Goal: Task Accomplishment & Management: Manage account settings

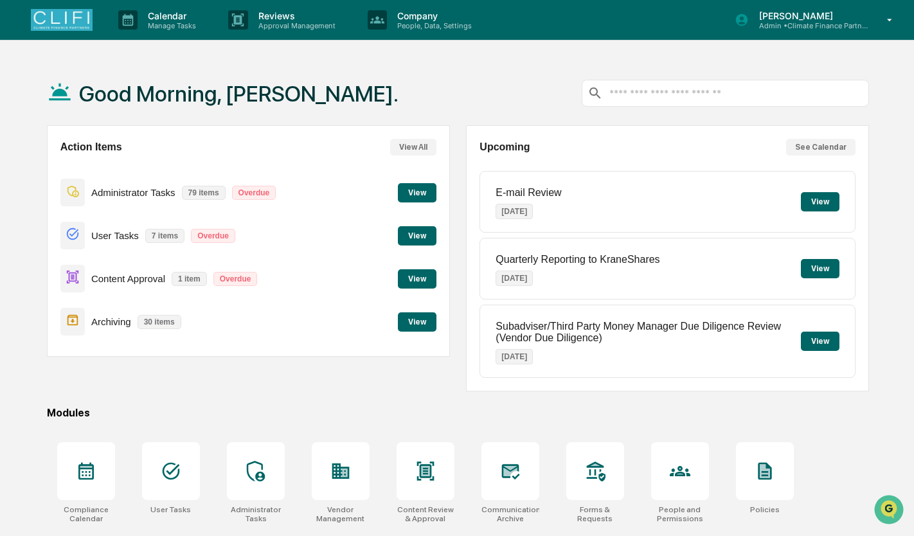
click at [410, 234] on button "View" at bounding box center [417, 235] width 39 height 19
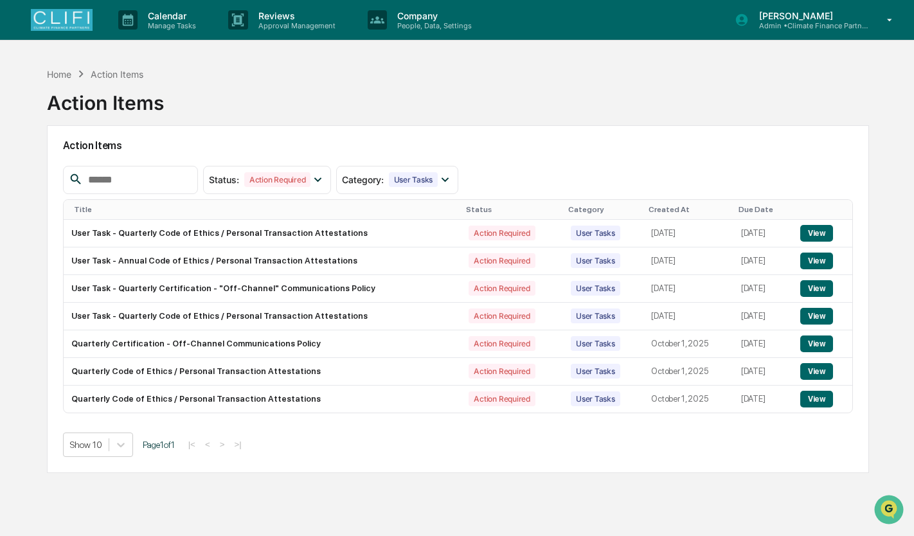
click at [186, 18] on p "Calendar" at bounding box center [170, 15] width 65 height 11
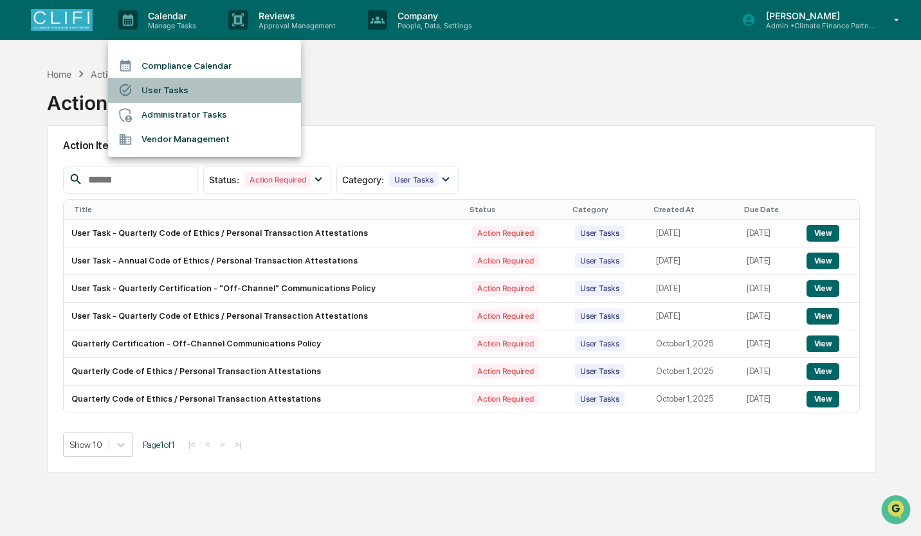
click at [190, 84] on li "User Tasks" at bounding box center [204, 90] width 193 height 24
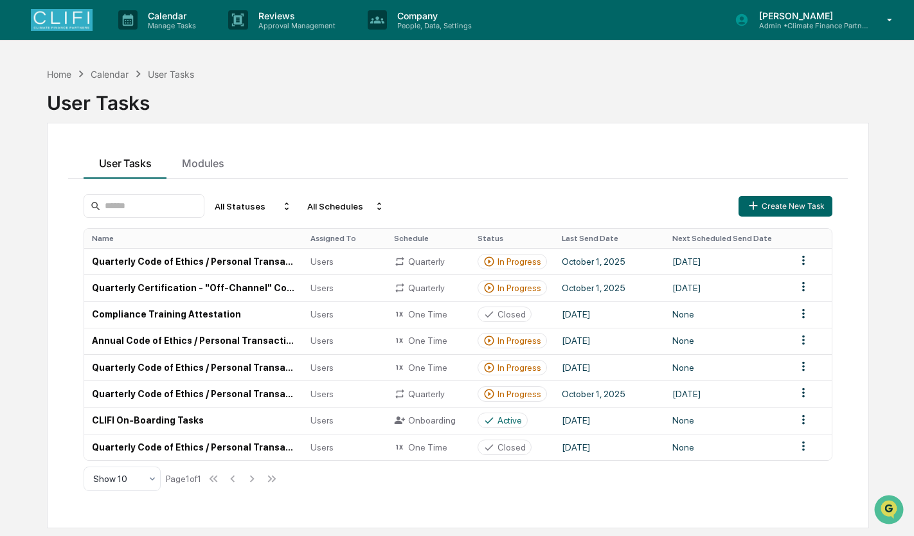
click at [159, 262] on td "Quarterly Code of Ethics / Personal Transaction Attestations" at bounding box center [193, 261] width 219 height 26
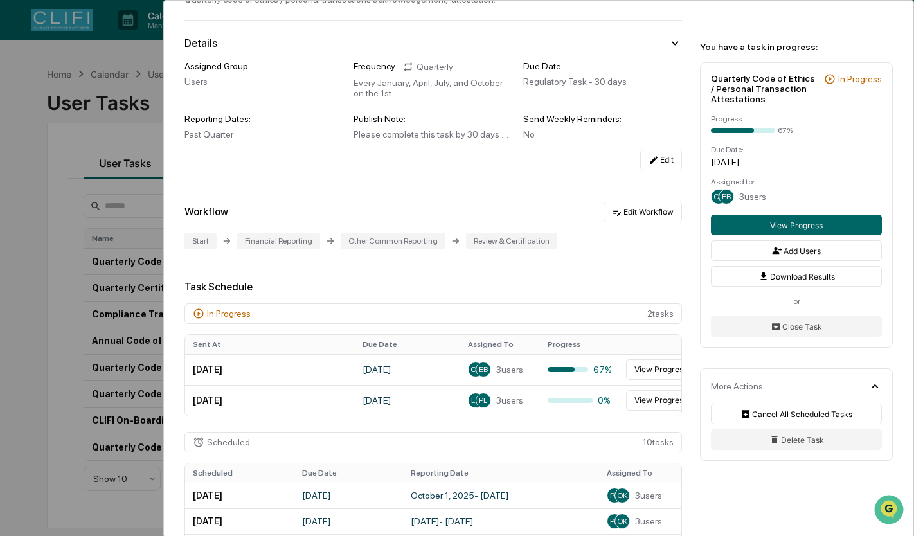
scroll to position [90, 0]
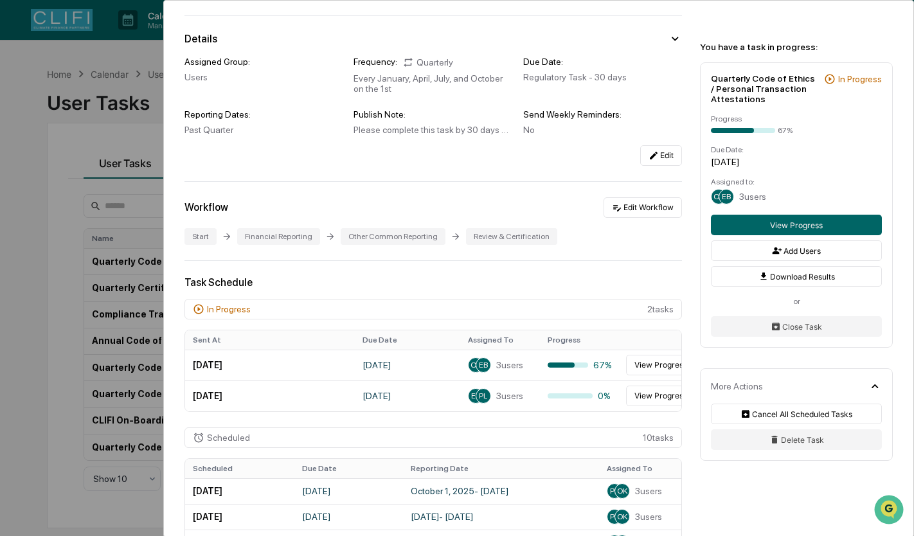
click at [634, 368] on button "View Progress" at bounding box center [660, 365] width 69 height 21
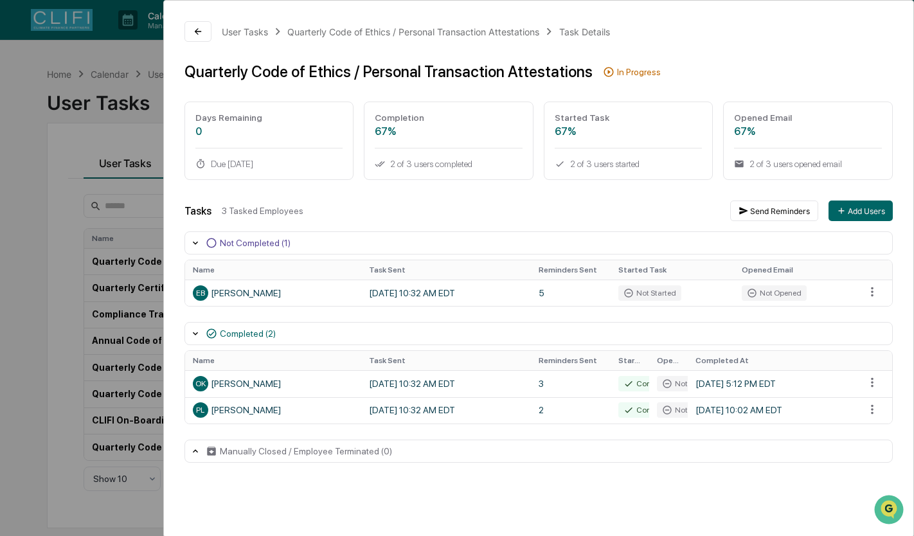
click at [0, 373] on html "Calendar Manage Tasks Reviews Approval Management Company People, Data, Setting…" at bounding box center [457, 268] width 914 height 536
click at [75, 331] on div "User Tasks Quarterly Code of Ethics / Personal Transaction Attestations Task De…" at bounding box center [457, 268] width 914 height 536
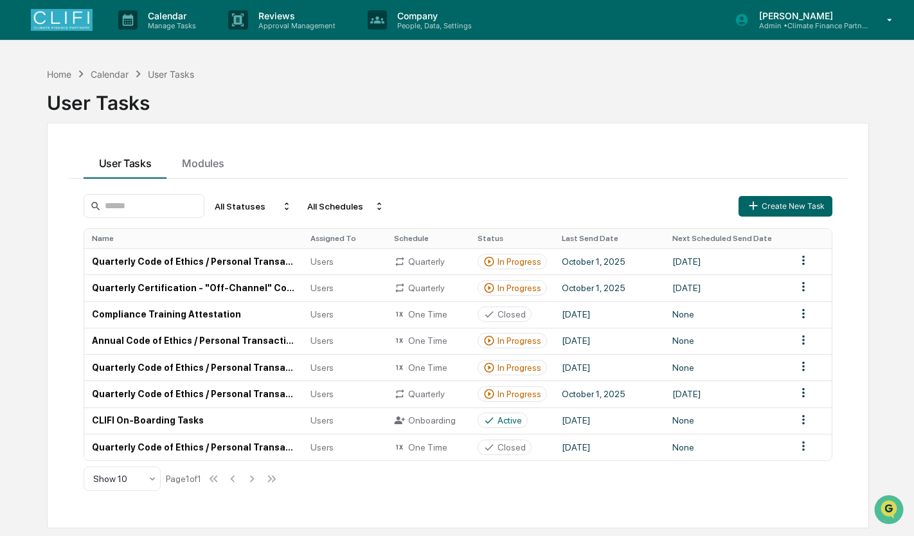
click at [233, 338] on td "Annual Code of Ethics / Personal Transaction Attestations" at bounding box center [193, 341] width 219 height 26
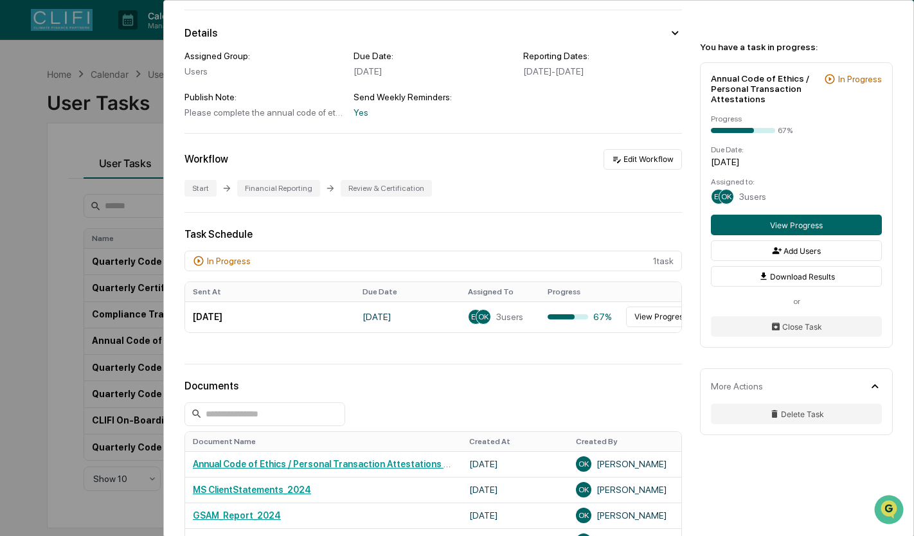
scroll to position [105, 0]
click at [65, 246] on div "User Tasks Annual Code of Ethics / Personal Transaction Attestations Annual Cod…" at bounding box center [457, 268] width 914 height 536
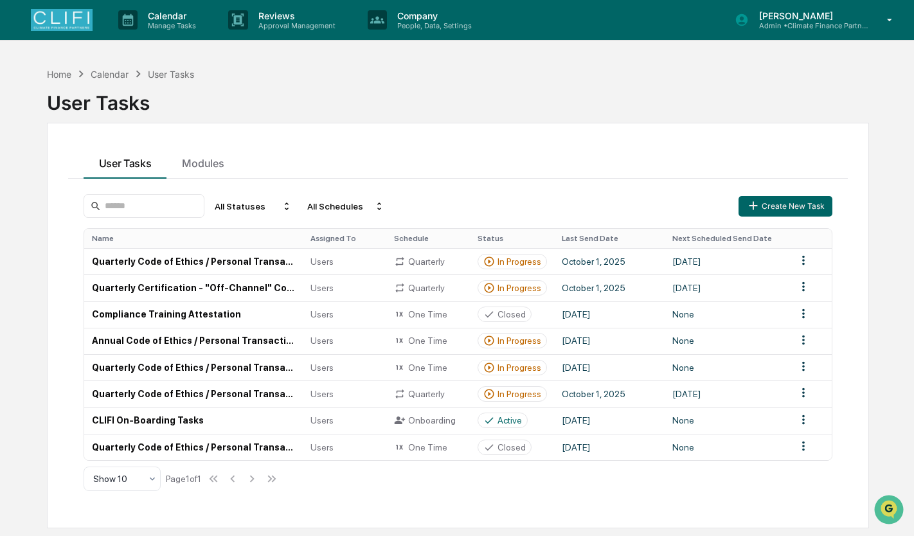
click at [216, 396] on td "Quarterly Code of Ethics / Personal Transaction Attestations" at bounding box center [193, 394] width 219 height 26
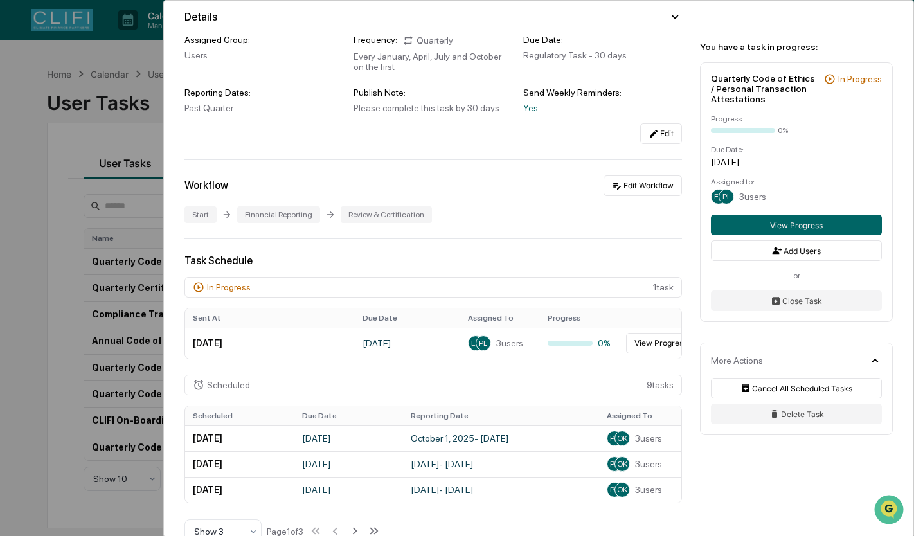
scroll to position [122, 0]
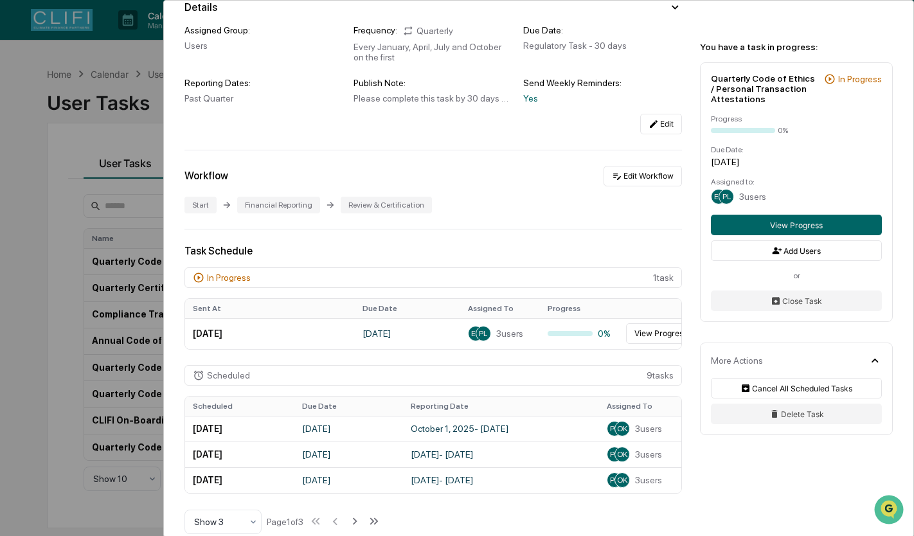
click at [662, 338] on button "View Progress" at bounding box center [660, 333] width 69 height 21
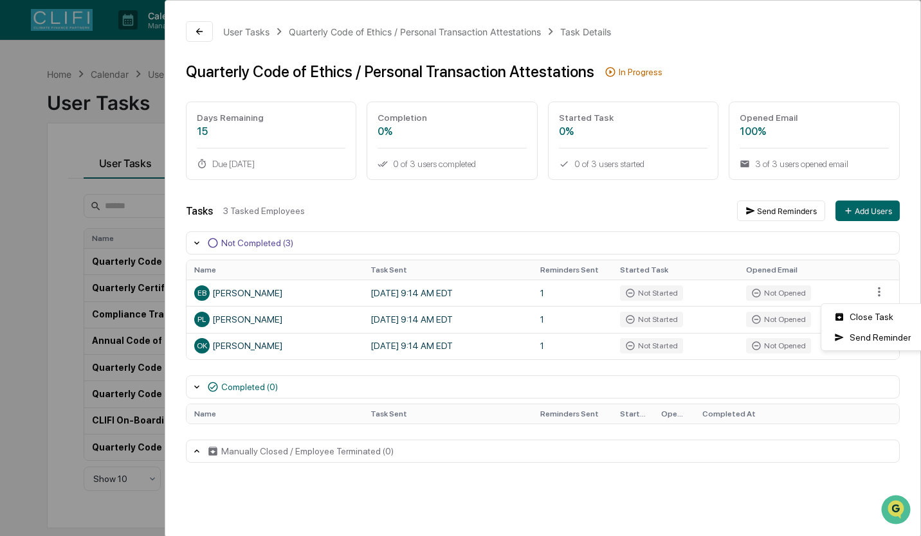
click at [871, 293] on html "Calendar Manage Tasks Reviews Approval Management Company People, Data, Setting…" at bounding box center [460, 268] width 921 height 536
click at [873, 320] on div "Close Task" at bounding box center [872, 317] width 97 height 21
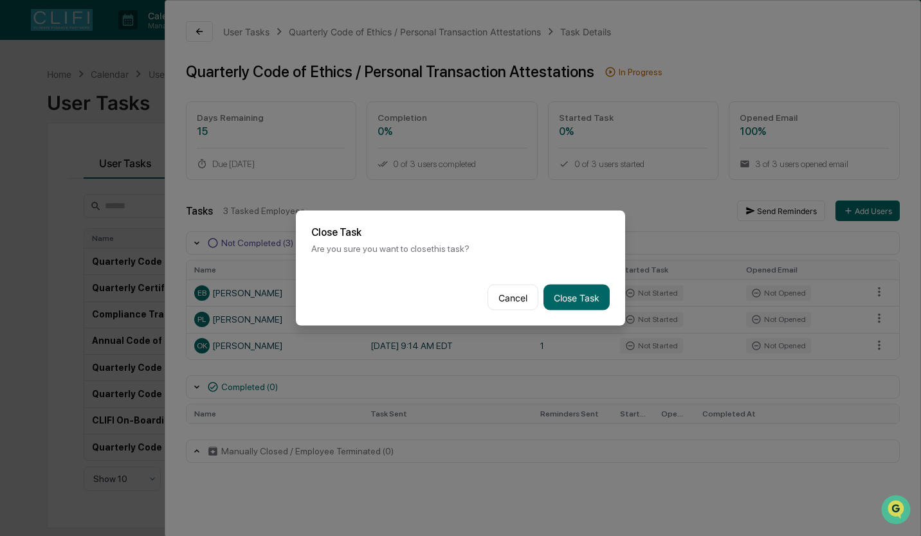
click at [584, 291] on button "Close Task" at bounding box center [576, 298] width 66 height 26
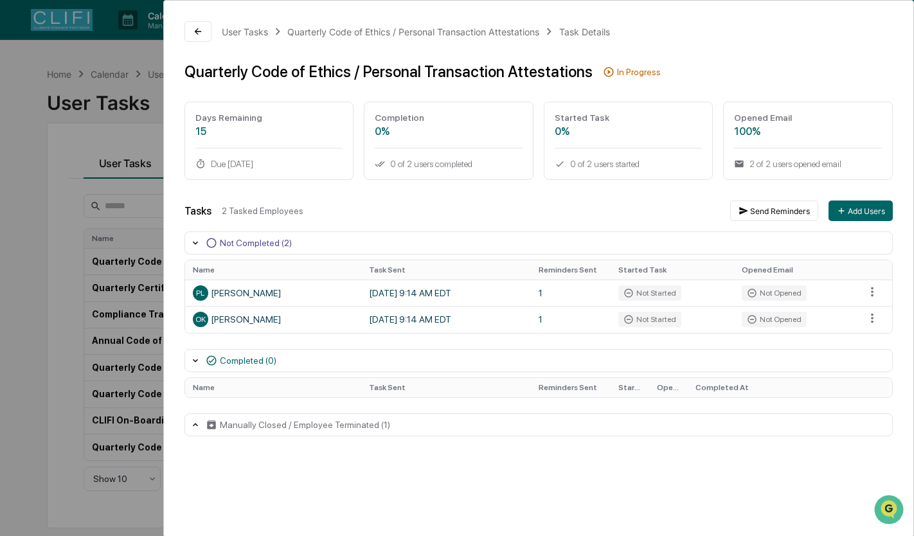
click at [879, 292] on html "Calendar Manage Tasks Reviews Approval Management Company People, Data, Setting…" at bounding box center [457, 268] width 914 height 536
click at [872, 317] on div "Close Task" at bounding box center [872, 317] width 97 height 21
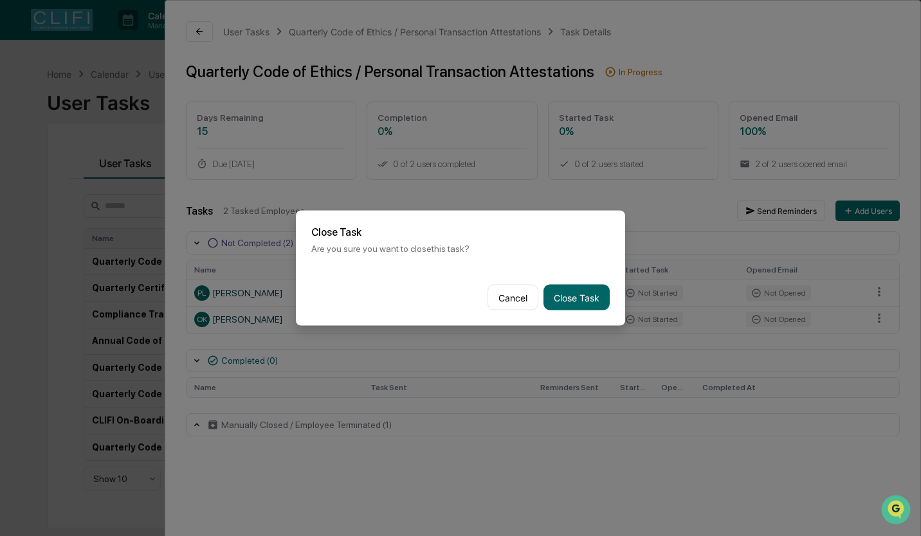
click at [564, 297] on button "Close Task" at bounding box center [576, 298] width 66 height 26
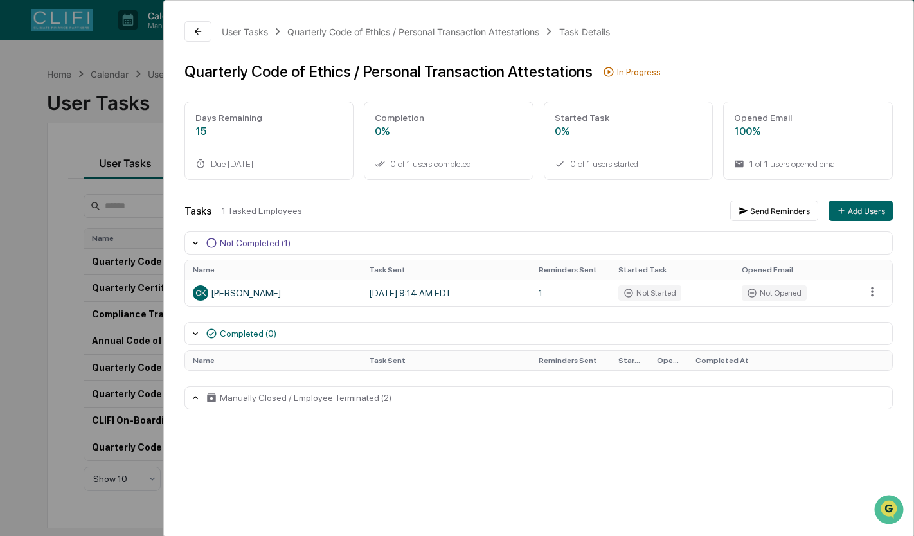
click at [871, 295] on html "Calendar Manage Tasks Reviews Approval Management Company People, Data, Setting…" at bounding box center [457, 268] width 914 height 536
click at [869, 313] on div "Close Task" at bounding box center [872, 317] width 97 height 21
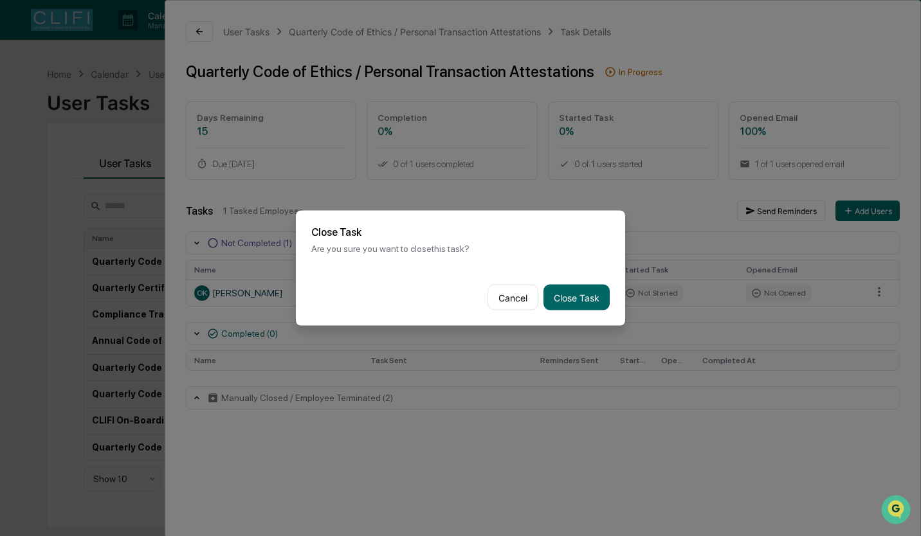
click at [606, 303] on div "Cancel Close Task" at bounding box center [460, 297] width 329 height 57
click at [579, 296] on button "Close Task" at bounding box center [576, 298] width 66 height 26
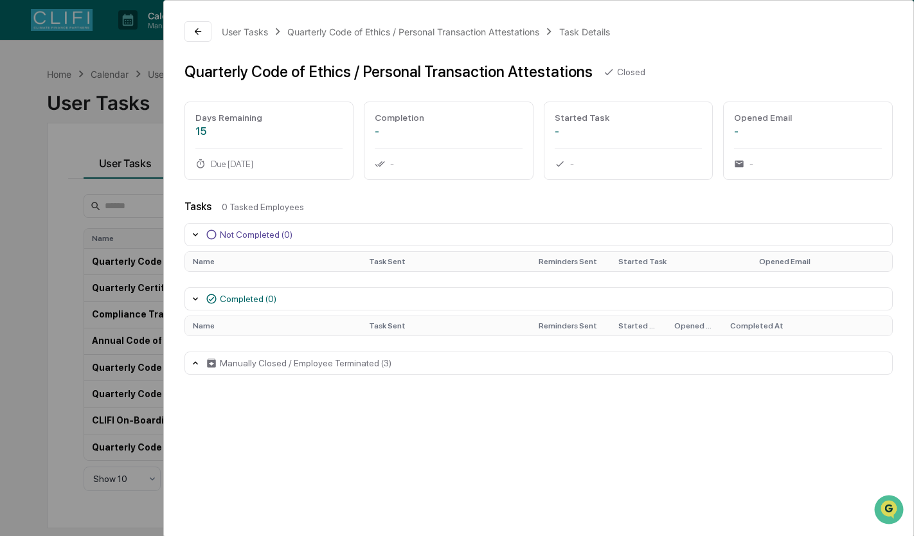
click at [65, 213] on div "User Tasks Quarterly Code of Ethics / Personal Transaction Attestations Task De…" at bounding box center [457, 268] width 914 height 536
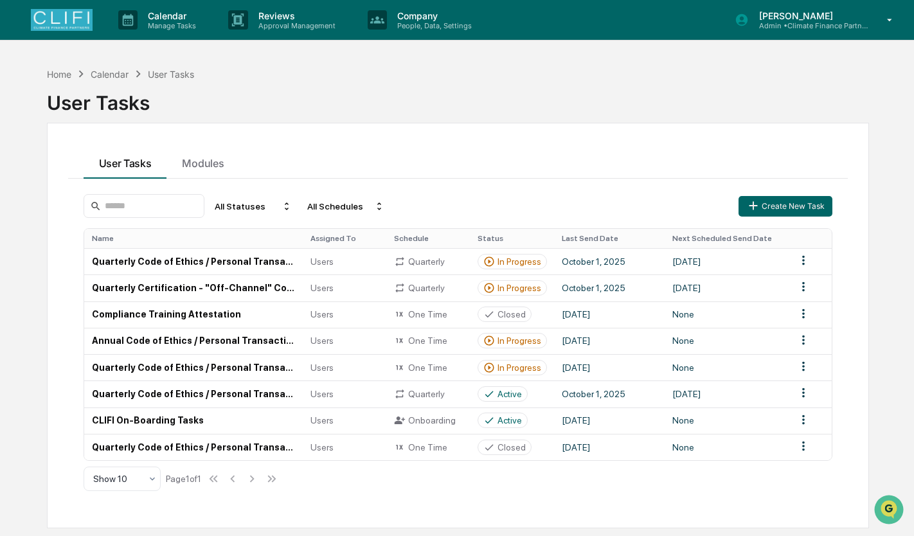
click at [885, 25] on icon at bounding box center [890, 20] width 23 height 12
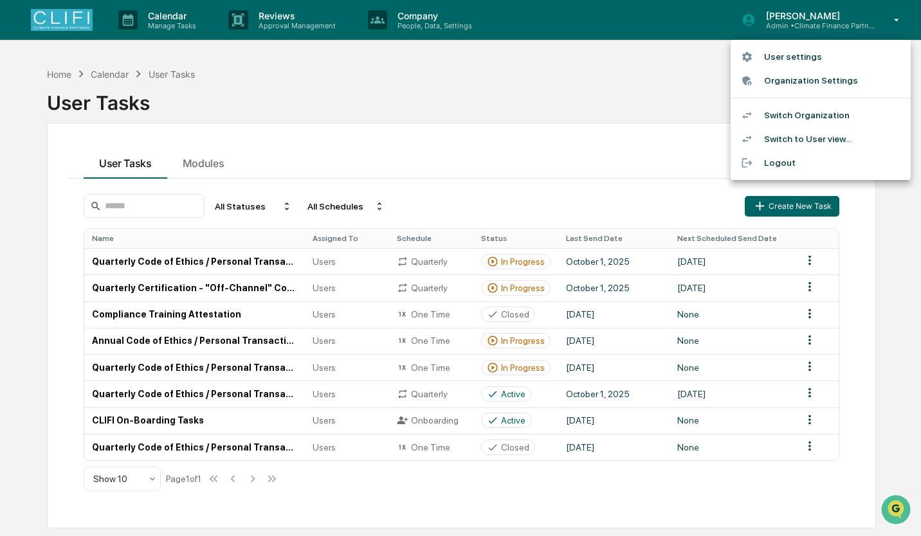
click at [840, 113] on li "Switch Organization" at bounding box center [820, 116] width 180 height 24
